Goal: Contribute content

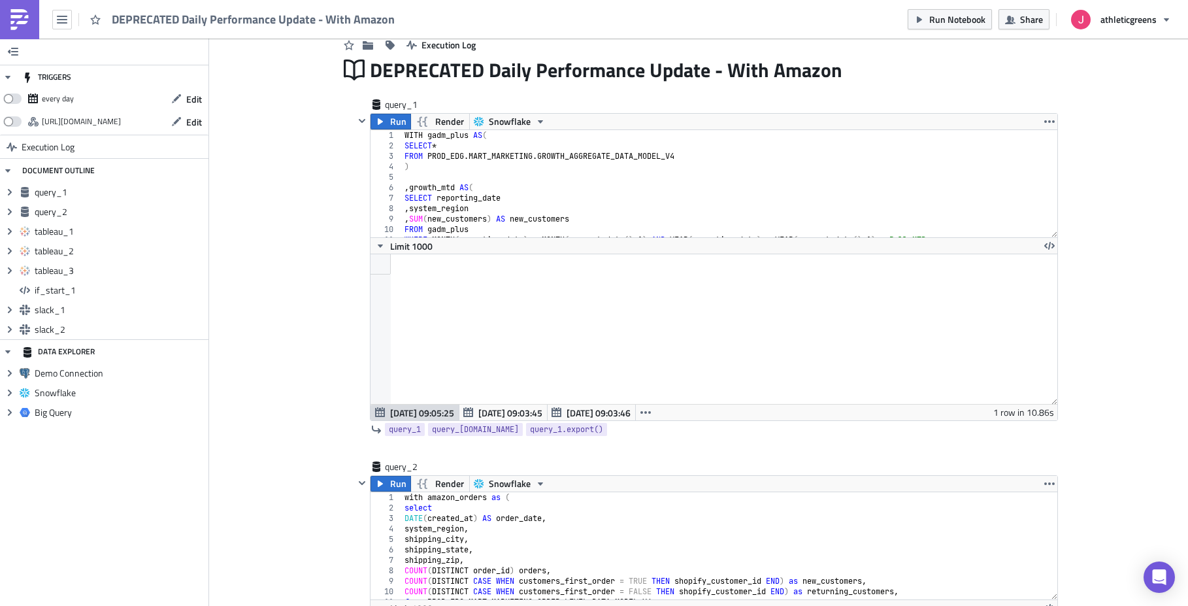
scroll to position [49, 0]
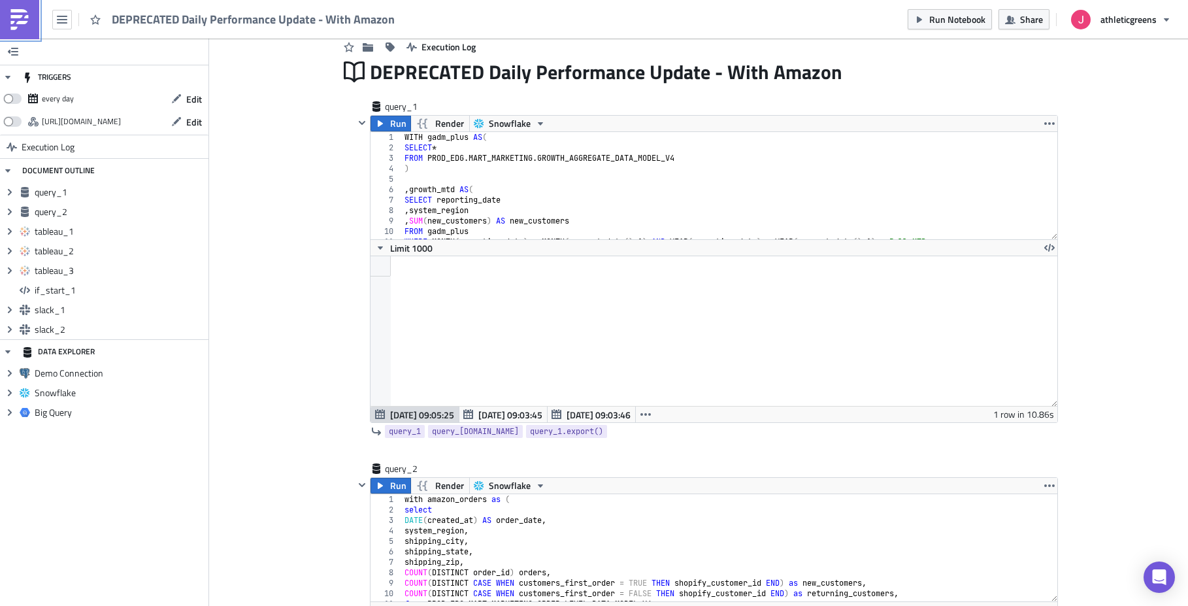
click at [23, 24] on img at bounding box center [19, 19] width 21 height 21
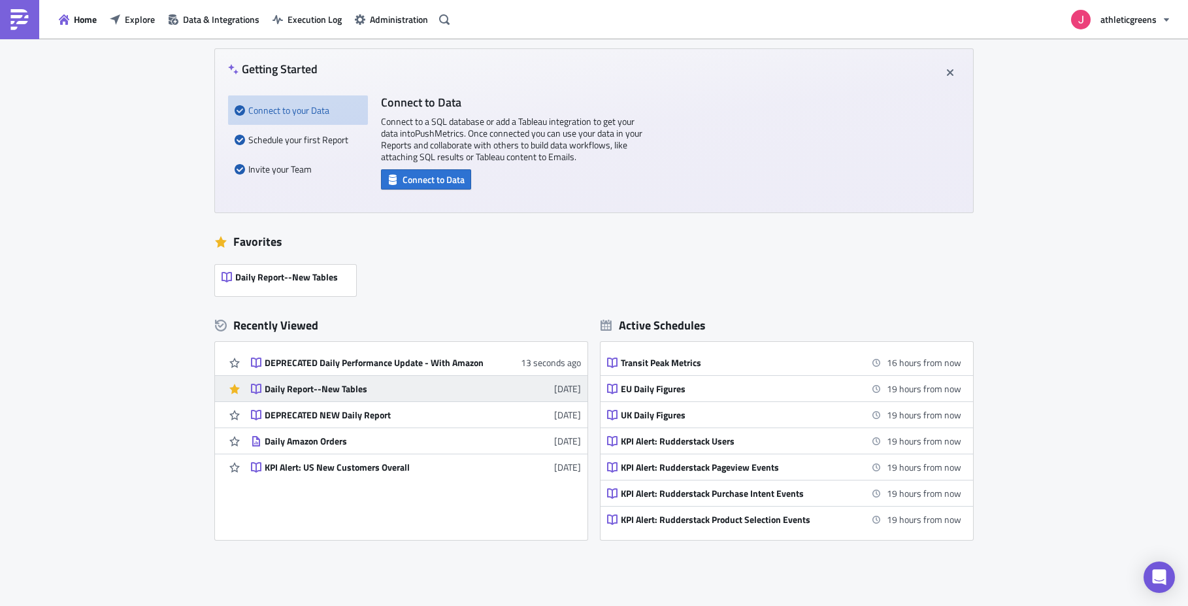
click at [293, 383] on div "Daily Report--New Tables" at bounding box center [379, 389] width 229 height 12
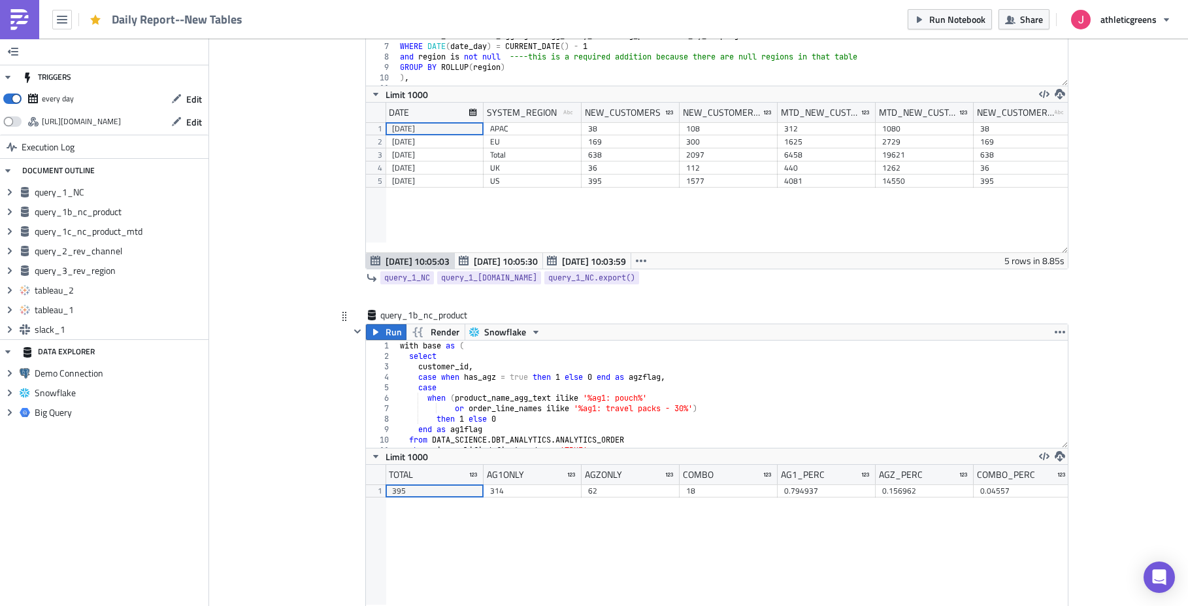
scroll to position [227, 0]
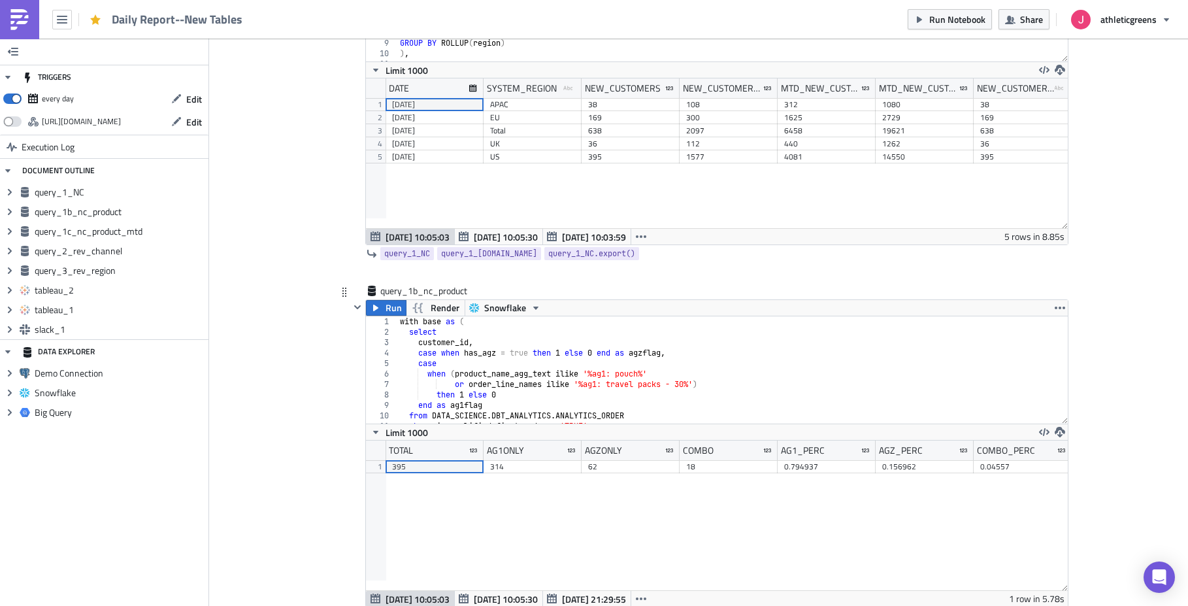
click at [529, 370] on div "with base as ( select customer_id , case when has_agz = true then 1 else 0 end …" at bounding box center [727, 380] width 660 height 128
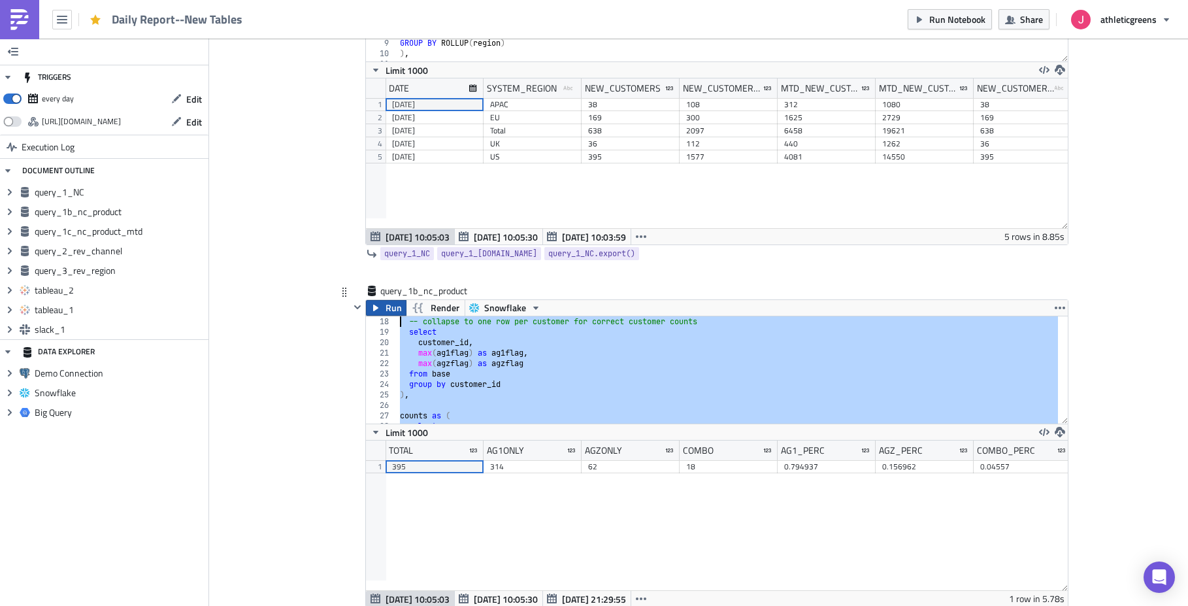
scroll to position [0, 0]
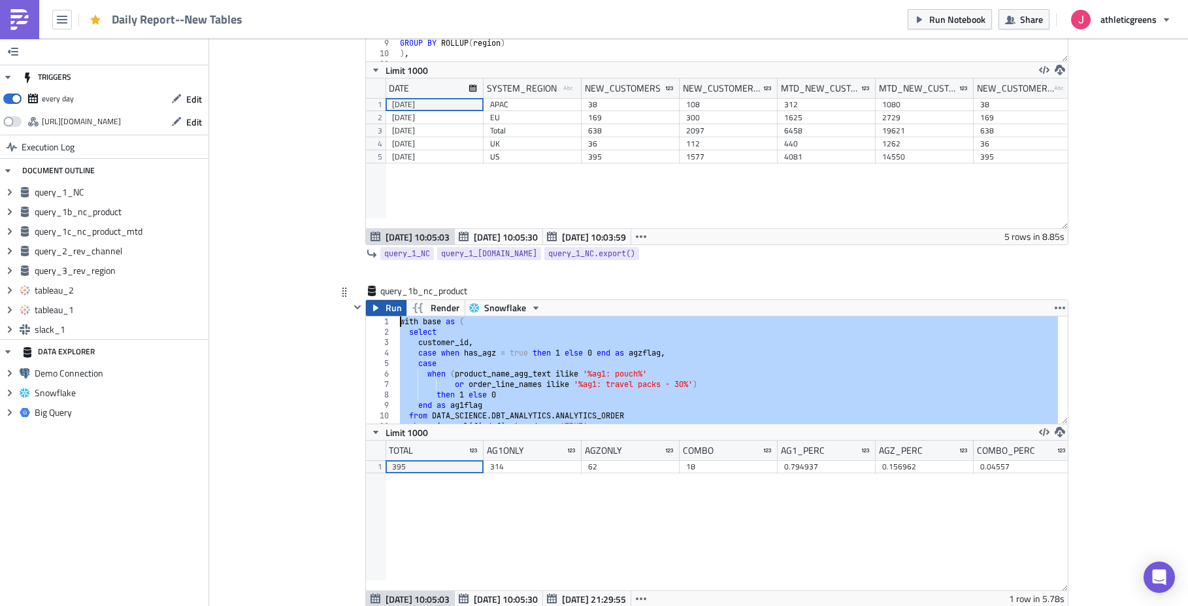
drag, startPoint x: 461, startPoint y: 408, endPoint x: 379, endPoint y: 301, distance: 134.6
click at [379, 301] on div "Run Render Snowflake when (product_name_agg_text ilike '%ag1: pouch%' 1 2 3 4 5…" at bounding box center [716, 453] width 703 height 308
type textarea "with base as ( select"
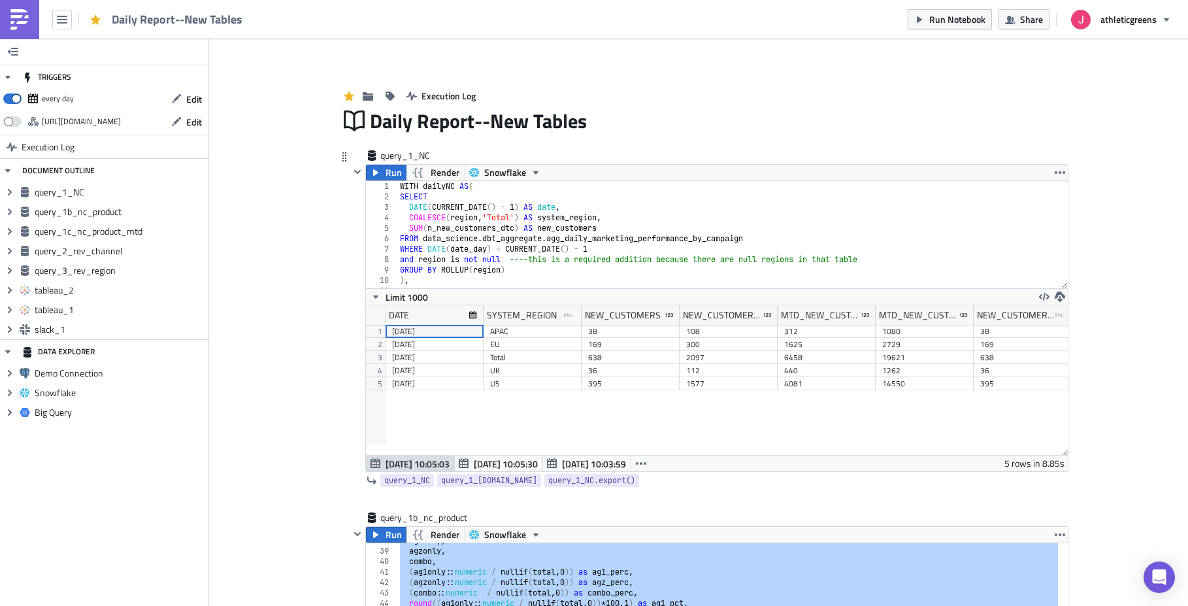
type textarea "COALESCE(region, 'Total') AS system_region,"
click at [642, 219] on div "WITH dailyNC AS ( SELECT DATE ( CURRENT_DATE ( ) - 1 ) AS date , COALESCE ( reg…" at bounding box center [727, 245] width 660 height 128
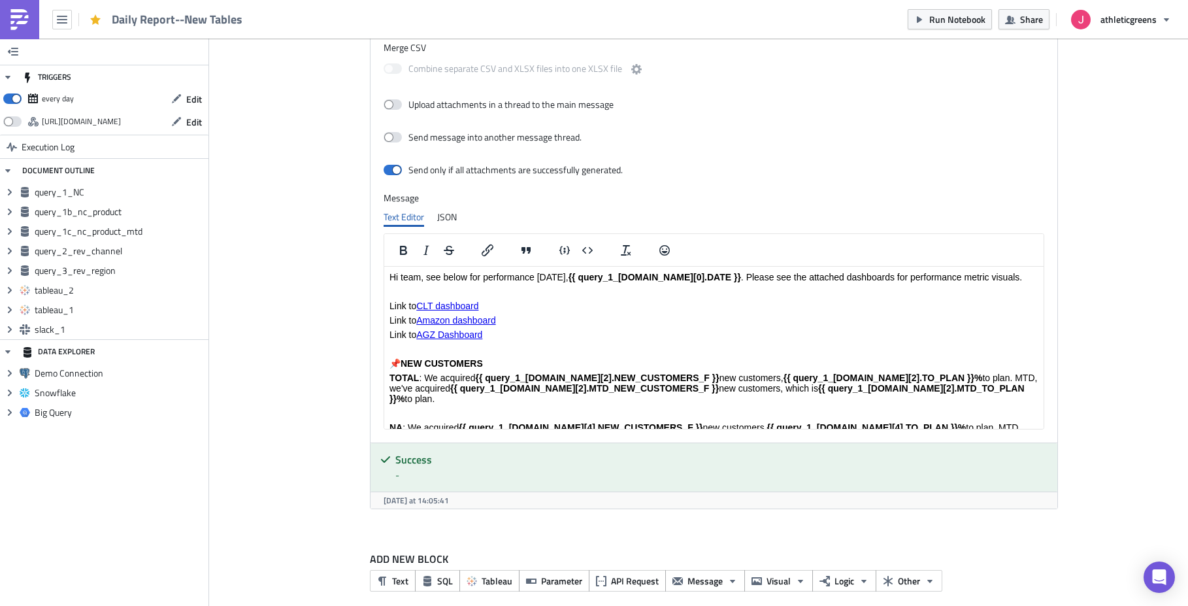
scroll to position [2681, 0]
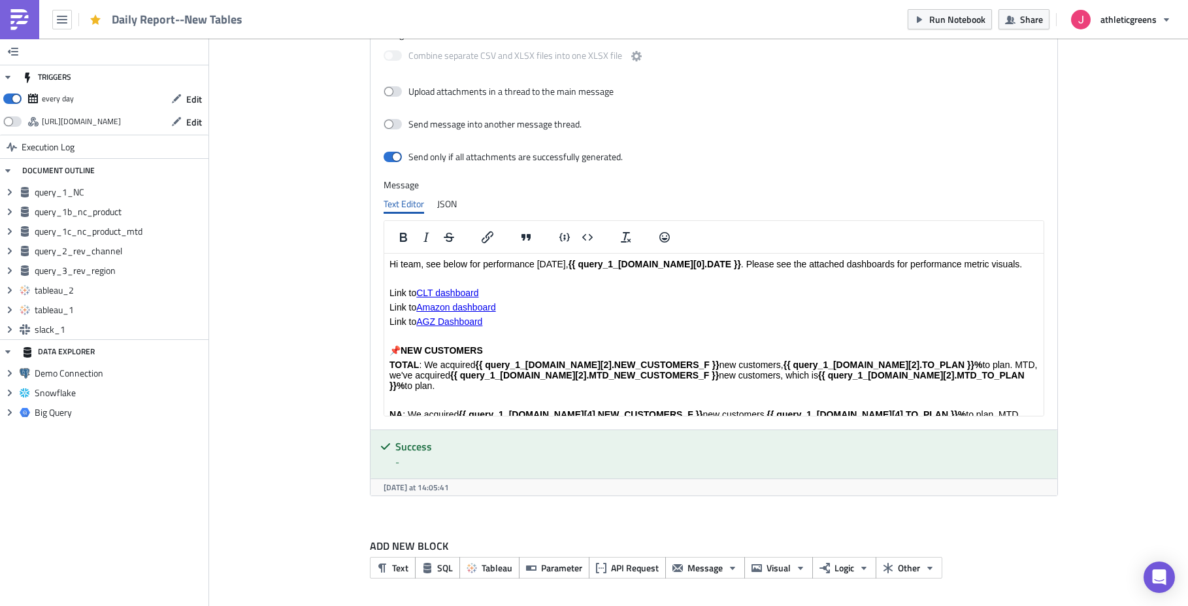
click at [472, 323] on link "AGZ Dashboard" at bounding box center [449, 321] width 66 height 10
click at [491, 241] on button "Insert/edit link" at bounding box center [487, 237] width 22 height 18
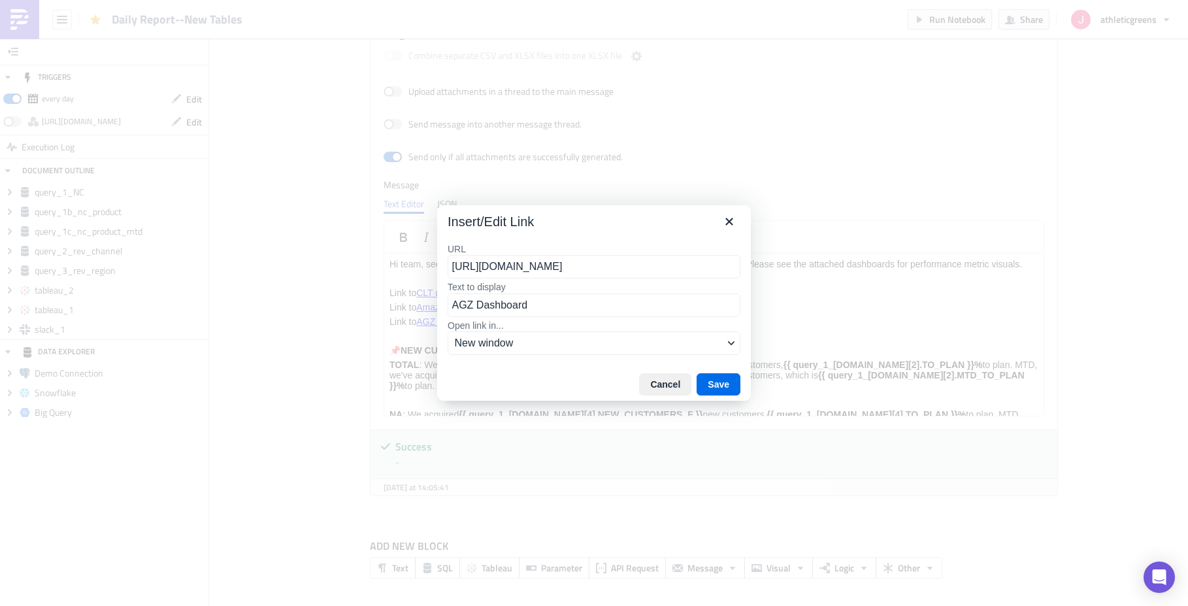
scroll to position [0, 229]
click at [522, 264] on input "[URL][DOMAIN_NAME]" at bounding box center [593, 267] width 293 height 24
type input "[URL][DOMAIN_NAME]"
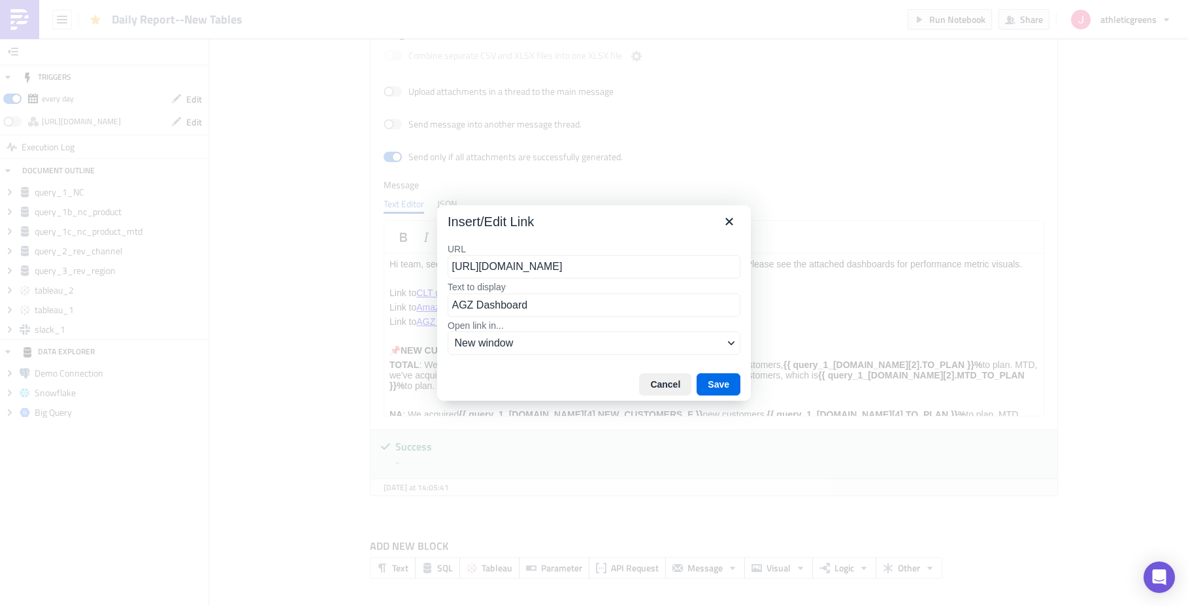
scroll to position [0, 218]
click at [728, 387] on button "Save" at bounding box center [718, 384] width 44 height 22
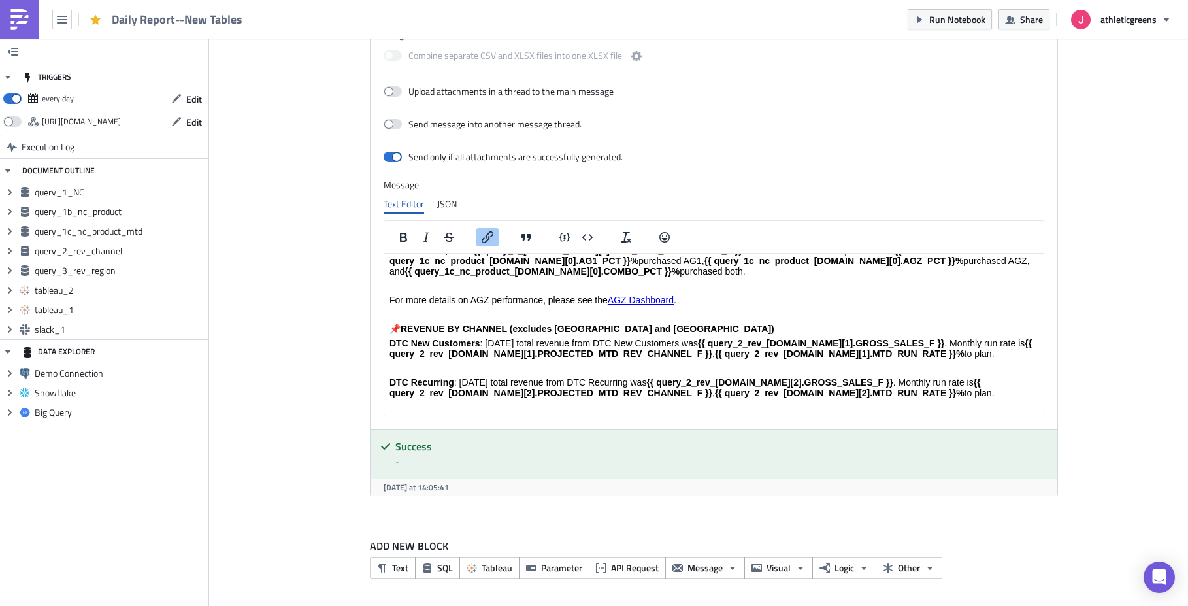
scroll to position [426, 0]
click at [639, 295] on link "AGZ Dashboard" at bounding box center [640, 300] width 66 height 10
click at [488, 236] on icon "Insert/edit link" at bounding box center [487, 237] width 16 height 16
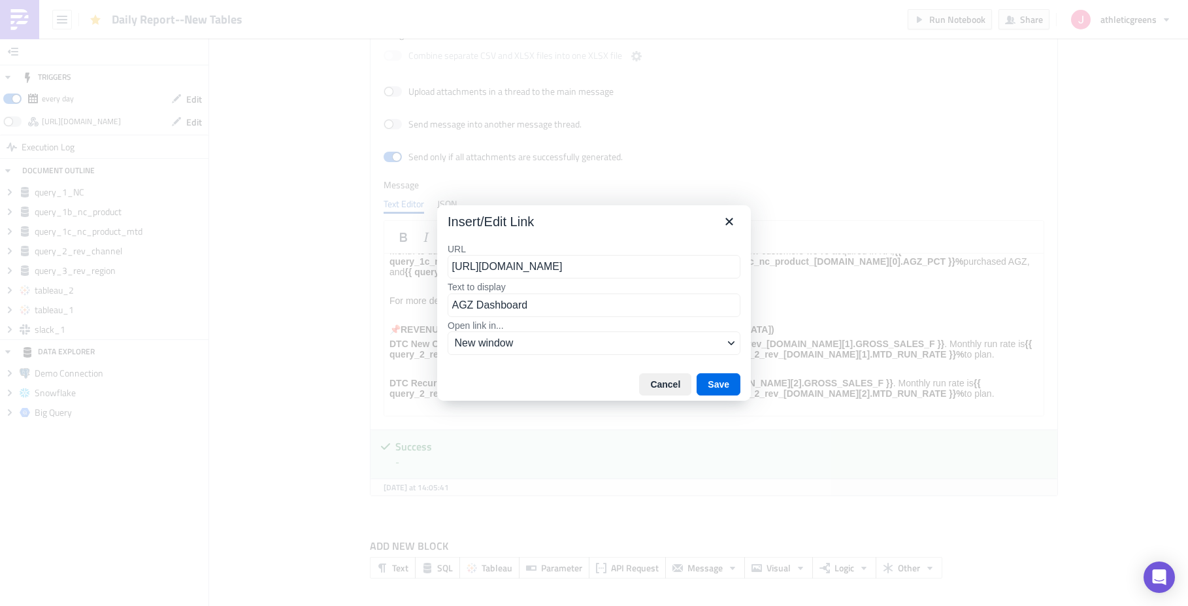
scroll to position [0, 229]
click at [591, 266] on input "[URL][DOMAIN_NAME]" at bounding box center [593, 267] width 293 height 24
click at [590, 264] on input "[URL][DOMAIN_NAME]" at bounding box center [593, 267] width 293 height 24
click at [591, 267] on input "[URL][DOMAIN_NAME]" at bounding box center [593, 267] width 293 height 24
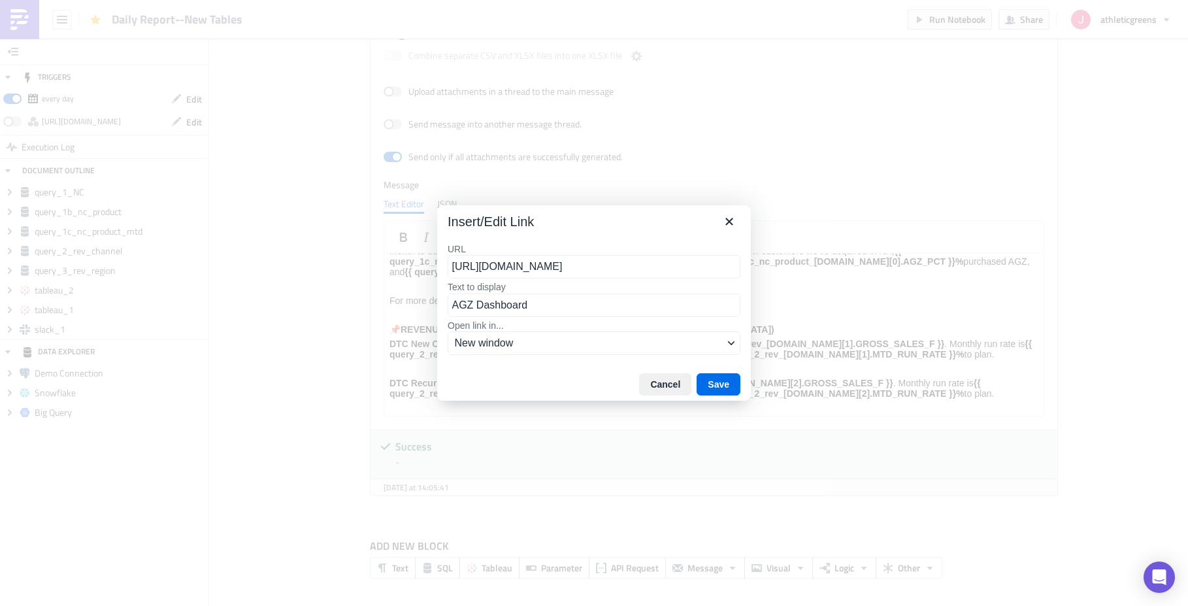
click at [591, 267] on input "[URL][DOMAIN_NAME]" at bounding box center [593, 267] width 293 height 24
click at [591, 266] on input "[URL][DOMAIN_NAME]" at bounding box center [593, 267] width 293 height 24
type input "[URL][DOMAIN_NAME]"
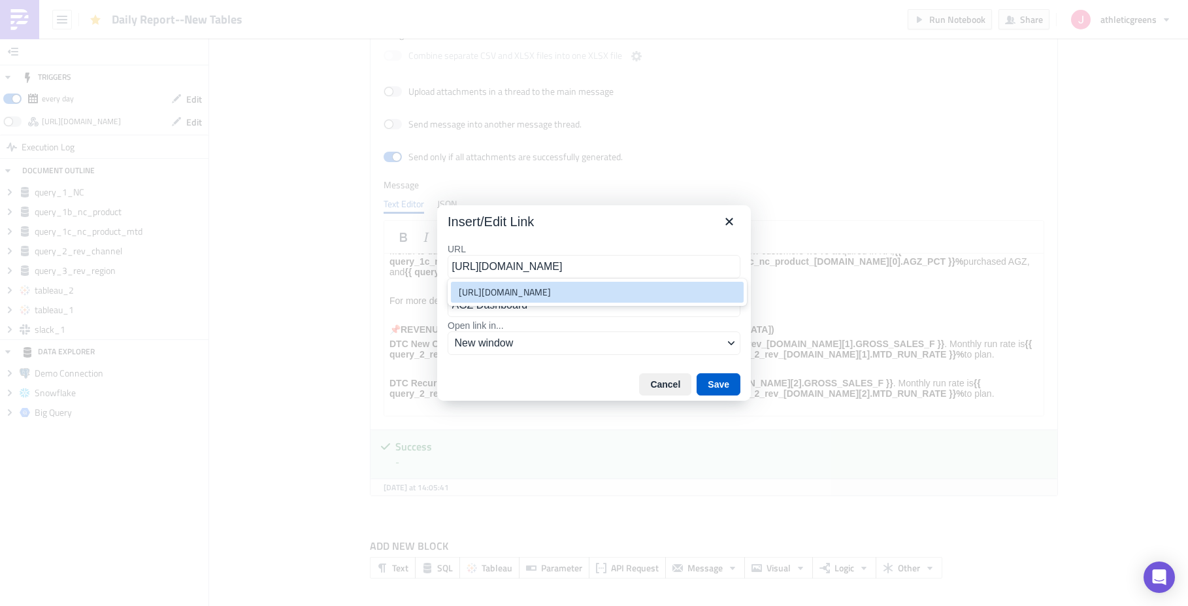
click at [715, 385] on button "Save" at bounding box center [718, 384] width 44 height 22
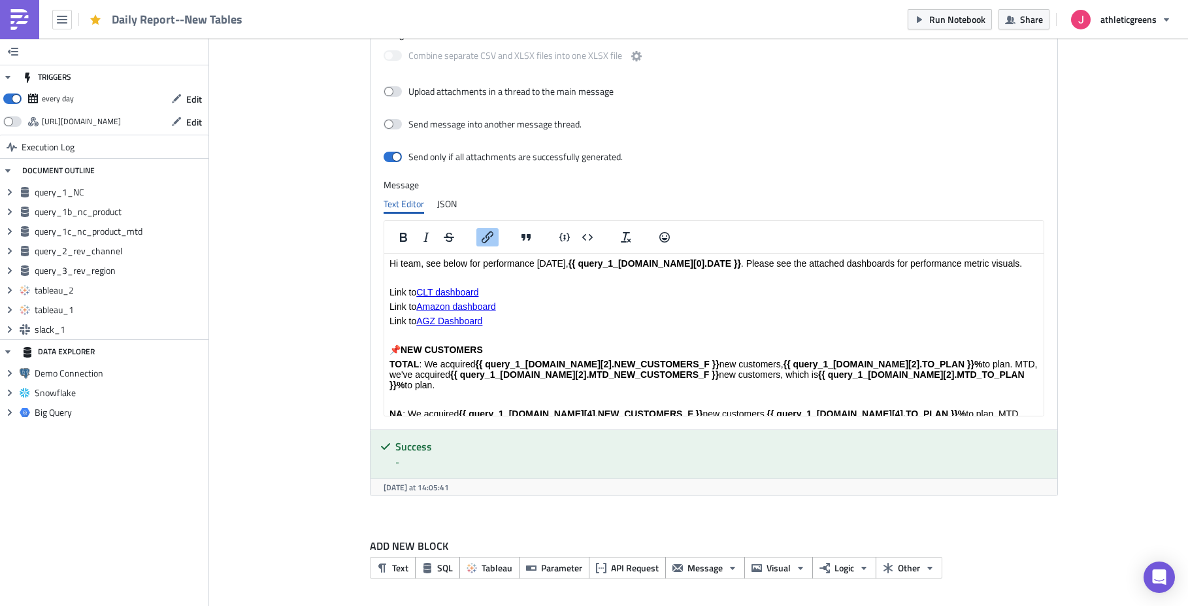
scroll to position [0, 0]
